Goal: Find specific page/section: Find specific page/section

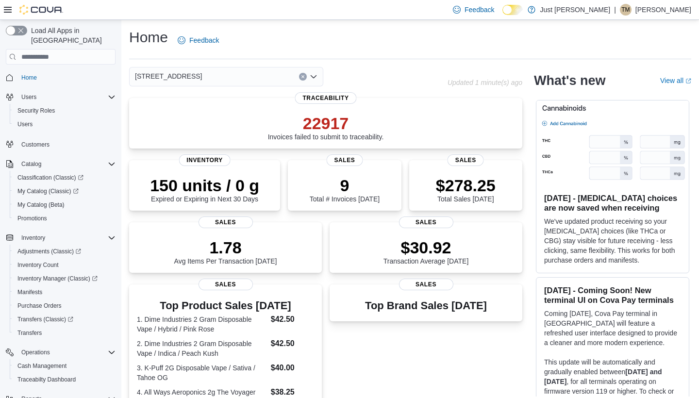
click at [314, 76] on icon "Open list of options" at bounding box center [314, 76] width 6 height 3
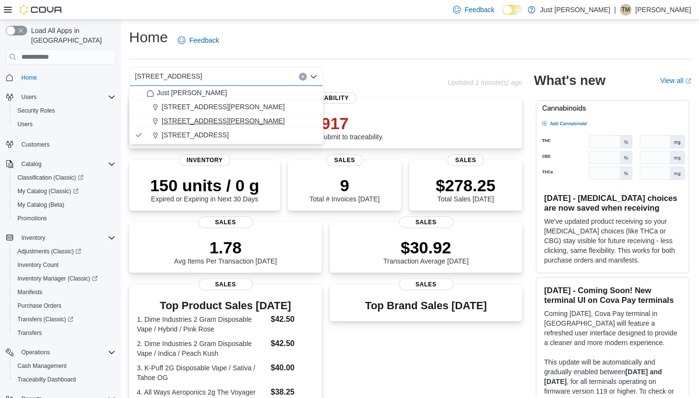
click at [235, 119] on span "2400 Juan Tabo Boulevard" at bounding box center [223, 121] width 123 height 10
